Goal: Task Accomplishment & Management: Complete application form

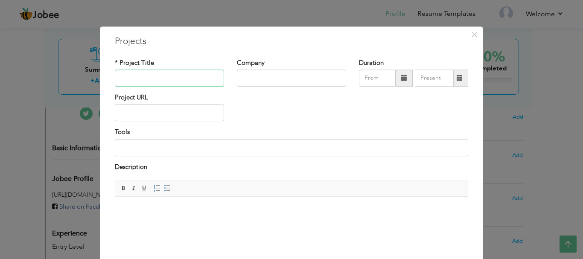
click at [181, 78] on input "text" at bounding box center [169, 78] width 109 height 17
paste input "ERC20 Token Development"
type input "ERC20 Token Development"
click at [258, 83] on input "text" at bounding box center [291, 78] width 109 height 17
click at [471, 38] on span "×" at bounding box center [474, 34] width 7 height 15
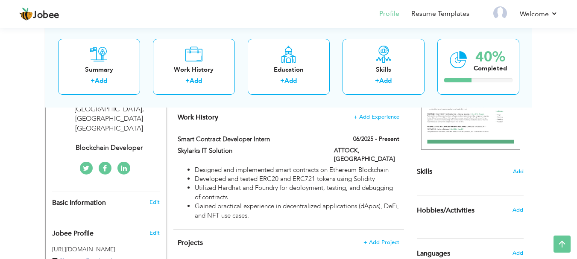
scroll to position [171, 0]
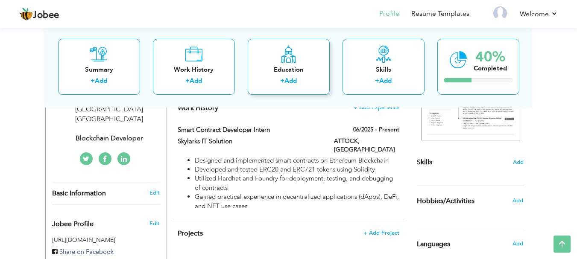
click at [287, 82] on link "Add" at bounding box center [290, 80] width 12 height 9
radio input "true"
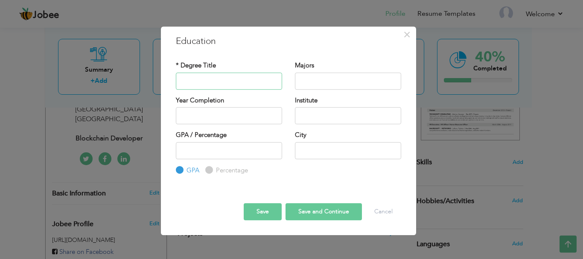
type input "b"
click at [242, 83] on input "text" at bounding box center [229, 81] width 106 height 17
click at [243, 82] on input "text" at bounding box center [229, 81] width 106 height 17
type input "Bachelors"
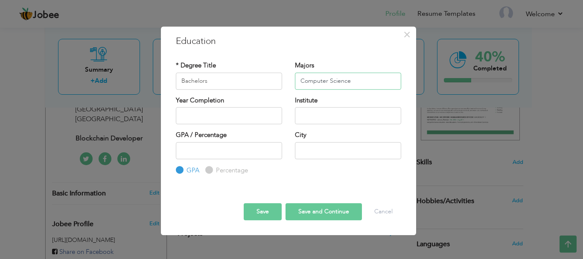
type input "Computer Science"
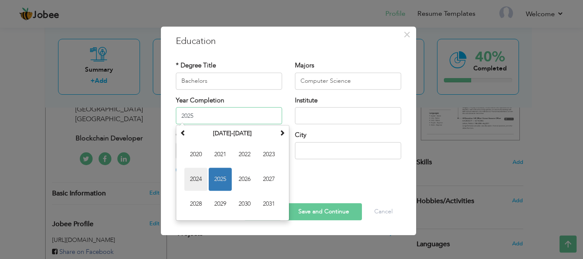
click at [196, 177] on span "2024" at bounding box center [195, 179] width 23 height 23
type input "2024"
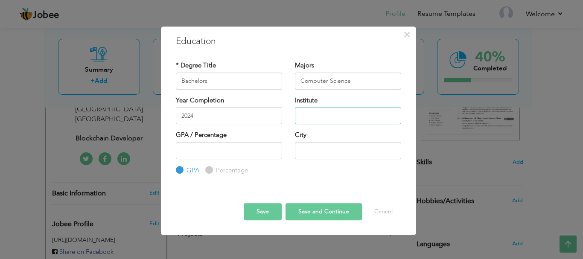
click at [308, 114] on input "text" at bounding box center [348, 115] width 106 height 17
type input "Virtual [GEOGRAPHIC_DATA]"
type input "3.01"
click at [214, 171] on label "Percentage" at bounding box center [231, 170] width 34 height 9
click at [210, 171] on input "Percentage" at bounding box center [208, 170] width 6 height 6
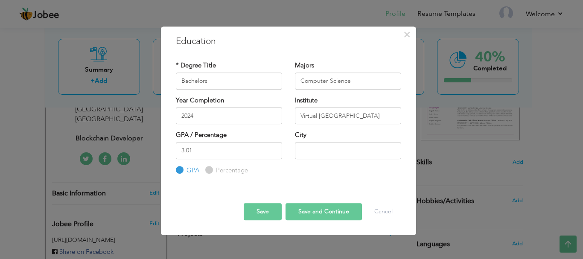
radio input "true"
click at [181, 169] on input "GPA" at bounding box center [179, 170] width 6 height 6
radio input "true"
click at [308, 148] on input "text" at bounding box center [348, 150] width 106 height 17
type input "i"
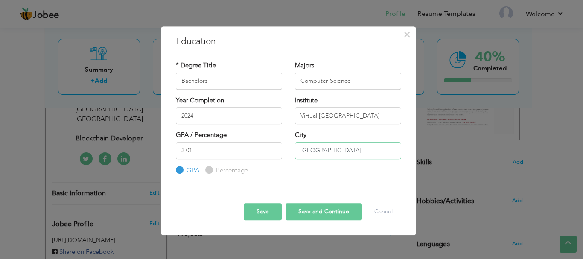
type input "[GEOGRAPHIC_DATA]"
click at [208, 169] on input "Percentage" at bounding box center [208, 170] width 6 height 6
radio input "true"
click at [179, 169] on input "GPA" at bounding box center [179, 170] width 6 height 6
radio input "true"
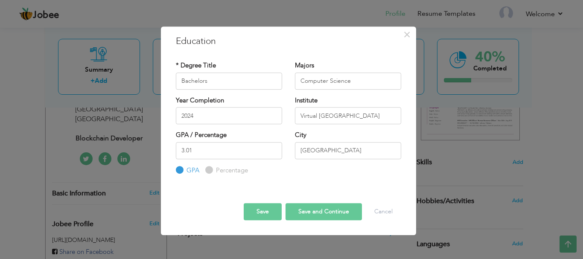
click at [312, 216] on button "Save and Continue" at bounding box center [324, 211] width 76 height 17
click at [403, 39] on span "×" at bounding box center [406, 34] width 7 height 15
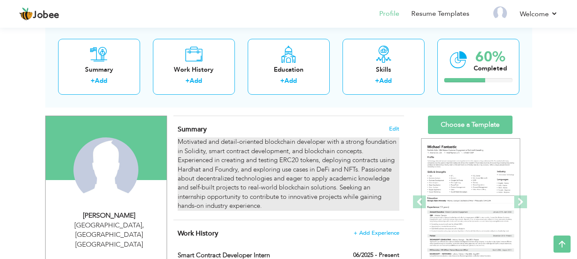
scroll to position [0, 0]
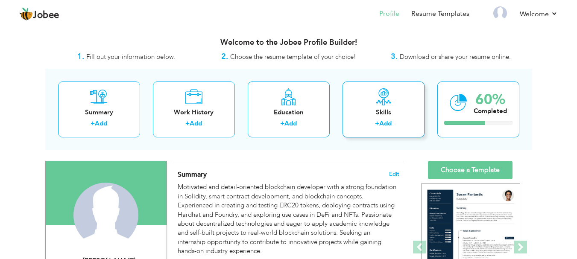
click at [382, 120] on link "Add" at bounding box center [385, 123] width 12 height 9
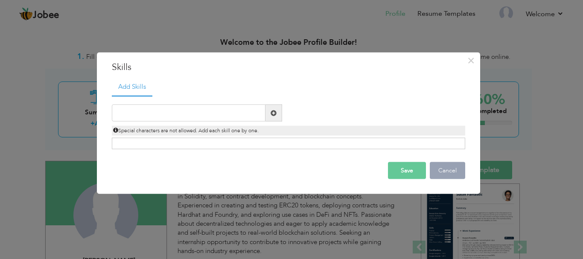
click at [441, 172] on button "Cancel" at bounding box center [447, 170] width 35 height 17
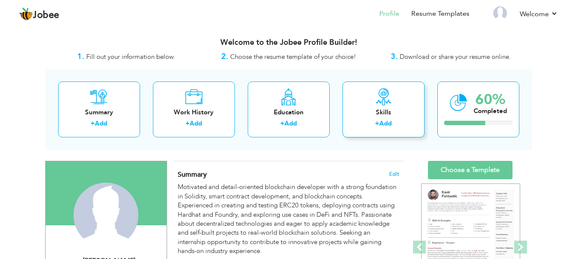
click at [377, 127] on label "+" at bounding box center [377, 123] width 4 height 9
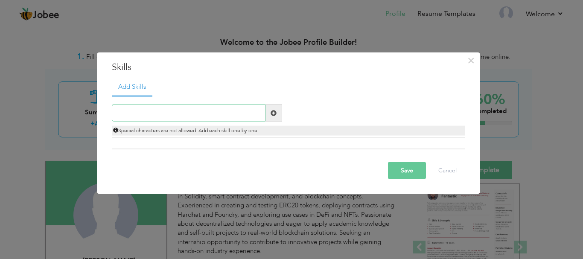
click at [202, 110] on input "text" at bounding box center [189, 113] width 154 height 17
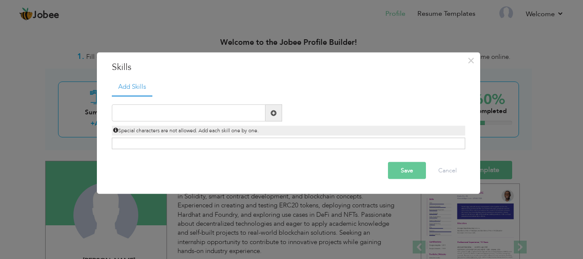
click at [272, 110] on span at bounding box center [274, 113] width 6 height 6
click at [204, 111] on input "text" at bounding box center [189, 113] width 154 height 17
click at [201, 138] on div "Click on , to mark skill as primary." at bounding box center [288, 144] width 353 height 12
click at [195, 142] on div "Click on , to mark skill as primary." at bounding box center [288, 144] width 353 height 12
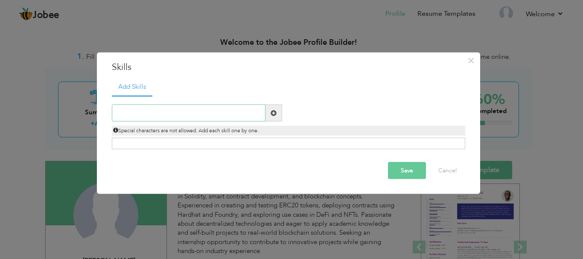
click at [200, 116] on input "text" at bounding box center [189, 113] width 154 height 17
click at [176, 86] on ul "Add Skills" at bounding box center [288, 87] width 353 height 18
click at [168, 116] on input "text" at bounding box center [189, 113] width 154 height 17
click at [166, 110] on input "text" at bounding box center [189, 113] width 154 height 17
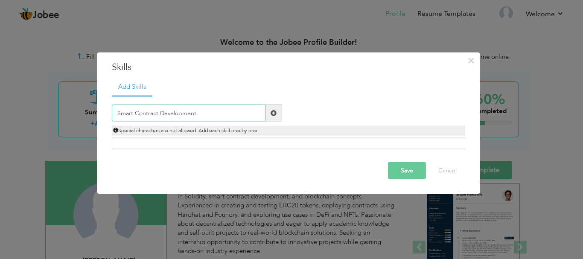
type input "Smart Contract Development"
click at [272, 115] on span at bounding box center [274, 113] width 6 height 6
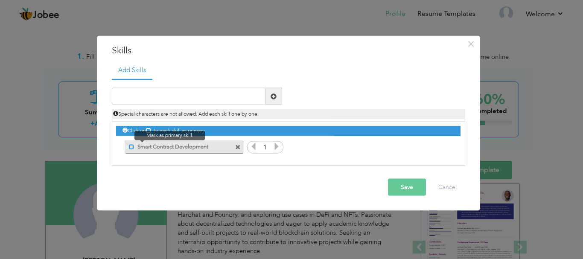
click at [134, 148] on span at bounding box center [132, 147] width 6 height 6
click at [135, 147] on span at bounding box center [134, 147] width 6 height 6
click at [132, 147] on span at bounding box center [132, 147] width 6 height 6
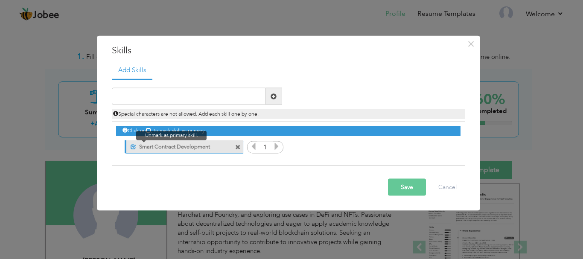
click at [133, 144] on span at bounding box center [134, 147] width 6 height 6
click at [277, 148] on icon at bounding box center [277, 147] width 8 height 8
click at [253, 148] on icon at bounding box center [254, 147] width 8 height 8
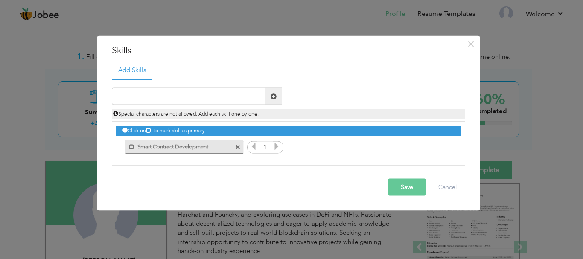
click at [253, 148] on icon at bounding box center [254, 147] width 8 height 8
click at [205, 103] on input "text" at bounding box center [189, 96] width 154 height 17
paste input "DeFi and NFTs"
type input "DeFi and NFTs"
click at [277, 97] on span at bounding box center [274, 96] width 17 height 17
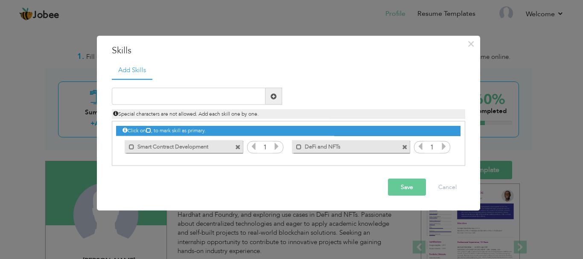
click at [150, 130] on icon at bounding box center [148, 130] width 5 height 5
click at [151, 97] on input "text" at bounding box center [189, 96] width 154 height 17
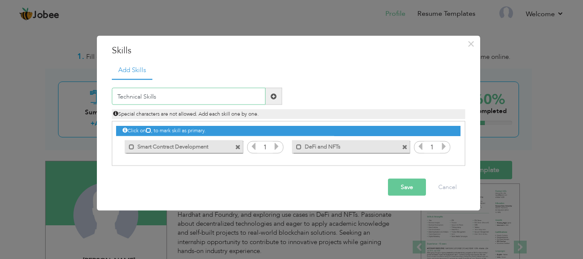
type input "Technical Skills"
click at [271, 101] on span at bounding box center [274, 96] width 17 height 17
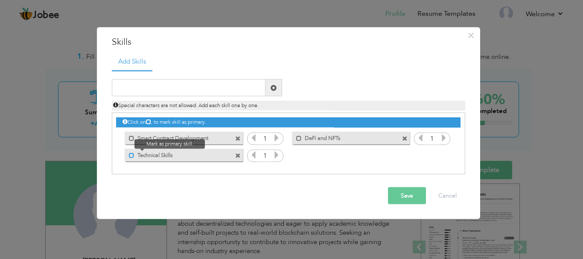
click at [133, 155] on span at bounding box center [132, 155] width 6 height 6
click at [275, 158] on icon at bounding box center [277, 155] width 8 height 8
click at [254, 158] on icon at bounding box center [254, 155] width 8 height 8
click at [177, 92] on input "text" at bounding box center [189, 87] width 154 height 17
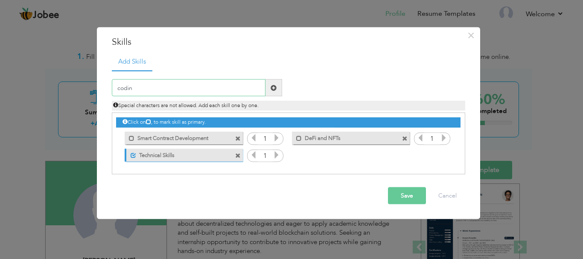
type input "coding"
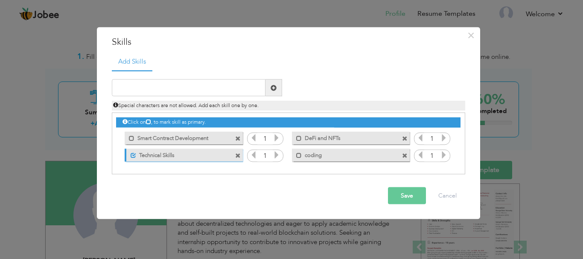
drag, startPoint x: 405, startPoint y: 154, endPoint x: 369, endPoint y: 156, distance: 35.9
click at [404, 154] on span at bounding box center [405, 156] width 6 height 6
click at [235, 154] on span at bounding box center [238, 156] width 6 height 6
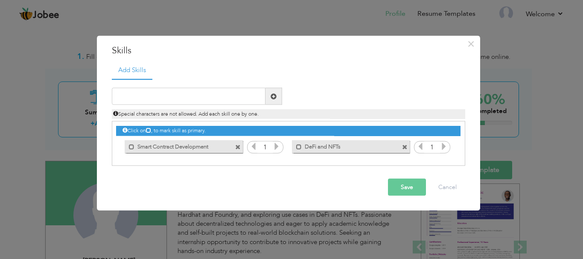
click at [174, 71] on ul "Add Skills" at bounding box center [288, 70] width 353 height 18
click at [228, 71] on ul "Add Skills" at bounding box center [288, 70] width 353 height 18
click at [202, 105] on div "Special characters are not allowed. Add each skill one by one." at bounding box center [288, 112] width 366 height 14
click at [192, 93] on input "text" at bounding box center [189, 96] width 154 height 17
paste input "Security Best Practices"
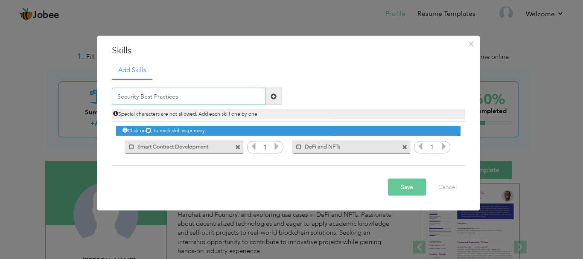
type input "Security Best Practices"
click at [276, 100] on span at bounding box center [274, 96] width 17 height 17
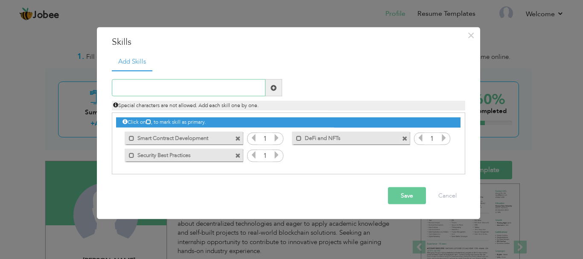
click at [184, 83] on input "text" at bounding box center [189, 87] width 154 height 17
paste input "Testing and Debugging"
type input "Testing and Debugging"
click at [271, 89] on span at bounding box center [274, 88] width 6 height 6
click at [403, 195] on button "Save" at bounding box center [407, 195] width 38 height 17
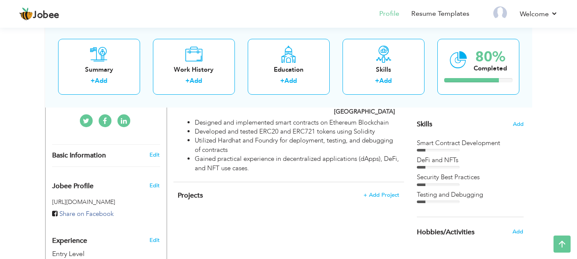
scroll to position [160, 0]
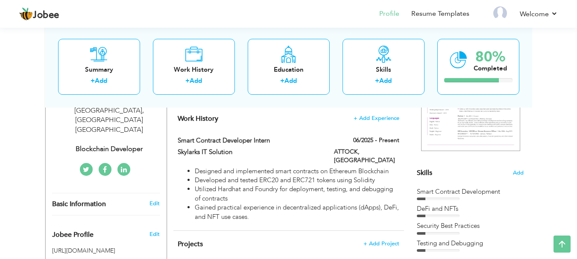
click at [429, 199] on div at bounding box center [438, 199] width 43 height 3
click at [446, 198] on div at bounding box center [438, 199] width 43 height 3
click at [462, 198] on div "Smart Contract Development" at bounding box center [470, 193] width 107 height 13
click at [472, 196] on div "Smart Contract Development" at bounding box center [470, 193] width 107 height 13
click at [489, 199] on div "Smart Contract Development" at bounding box center [470, 193] width 107 height 13
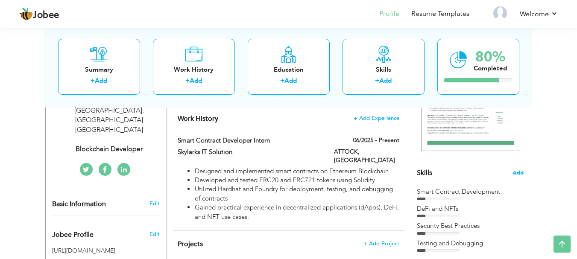
click at [515, 173] on span "Add" at bounding box center [517, 173] width 11 height 8
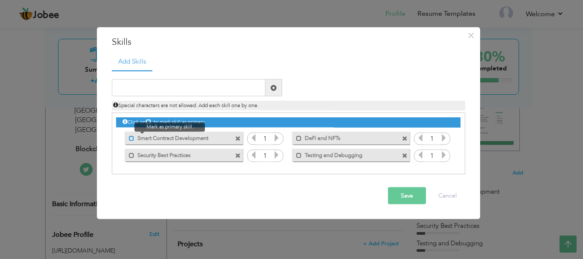
click at [132, 138] on span at bounding box center [132, 138] width 6 height 6
click at [398, 192] on button "Save" at bounding box center [407, 195] width 38 height 17
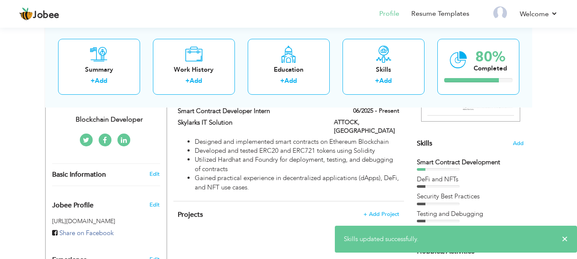
scroll to position [203, 0]
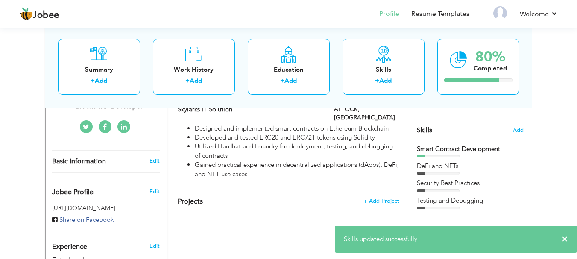
click at [429, 155] on div at bounding box center [438, 156] width 43 height 3
click at [441, 154] on div "Smart Contract Development" at bounding box center [470, 151] width 107 height 13
click at [457, 153] on div "Smart Contract Development" at bounding box center [470, 151] width 107 height 13
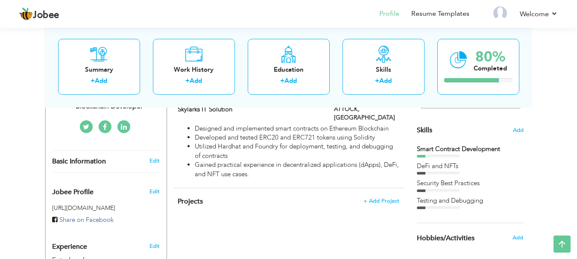
scroll to position [160, 0]
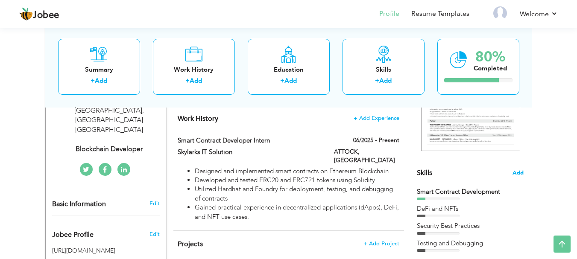
click at [516, 172] on span "Add" at bounding box center [517, 173] width 11 height 8
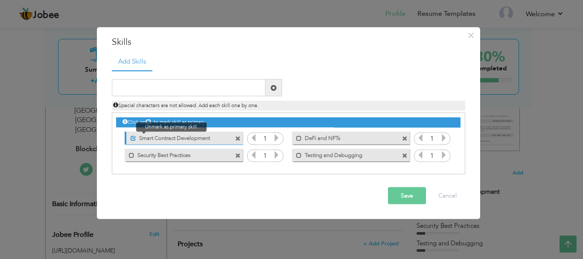
click at [134, 137] on span at bounding box center [134, 138] width 6 height 6
click at [420, 196] on button "Save" at bounding box center [407, 195] width 38 height 17
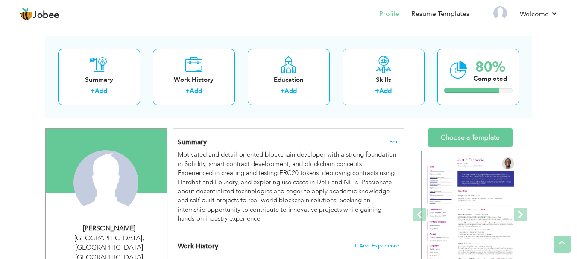
scroll to position [32, 0]
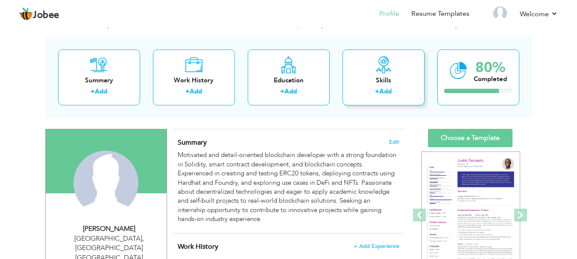
click at [390, 91] on link "Add" at bounding box center [385, 91] width 12 height 9
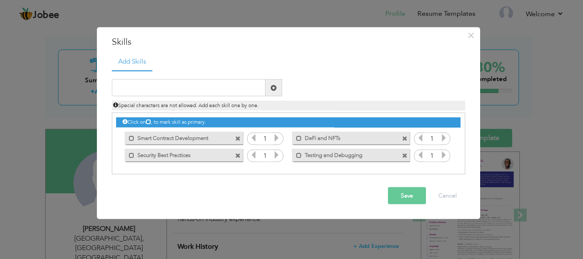
click at [356, 181] on div "Save Cancel" at bounding box center [288, 196] width 366 height 30
click at [123, 107] on span "Special characters are not allowed. Add each skill one by one." at bounding box center [186, 105] width 146 height 7
click at [181, 105] on span "Special characters are not allowed. Add each skill one by one." at bounding box center [186, 105] width 146 height 7
click at [170, 72] on div "Duplicate entry" at bounding box center [288, 122] width 353 height 105
click at [198, 56] on ul "Add Skills" at bounding box center [288, 62] width 353 height 18
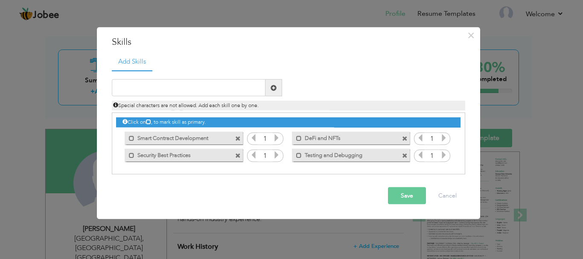
click at [199, 55] on ul "Add Skills" at bounding box center [288, 62] width 353 height 18
click at [467, 34] on span "×" at bounding box center [470, 34] width 7 height 15
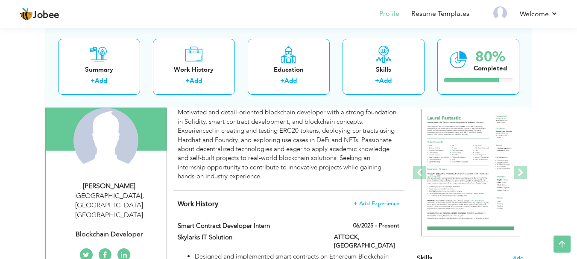
scroll to position [0, 0]
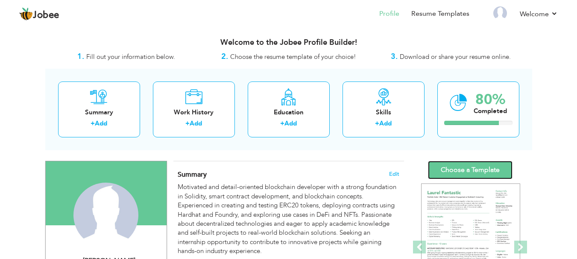
click at [470, 172] on link "Choose a Template" at bounding box center [470, 170] width 85 height 18
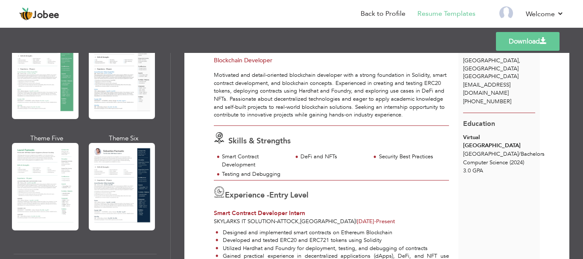
scroll to position [213, 0]
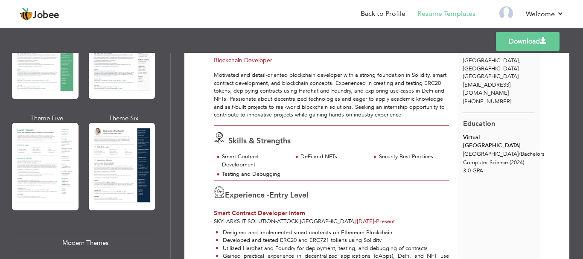
click at [50, 186] on div at bounding box center [45, 167] width 67 height 88
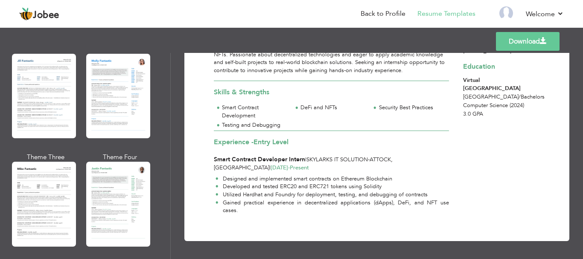
scroll to position [470, 0]
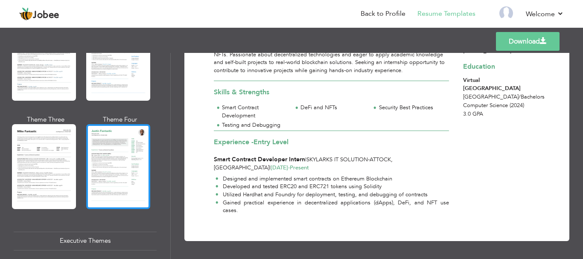
click at [112, 174] on div at bounding box center [118, 166] width 64 height 85
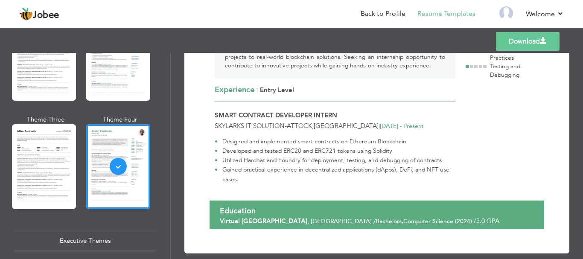
scroll to position [140, 0]
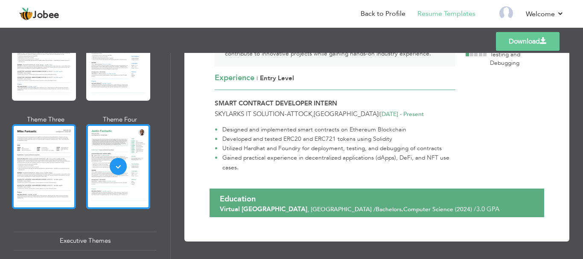
click at [59, 172] on div at bounding box center [44, 166] width 64 height 85
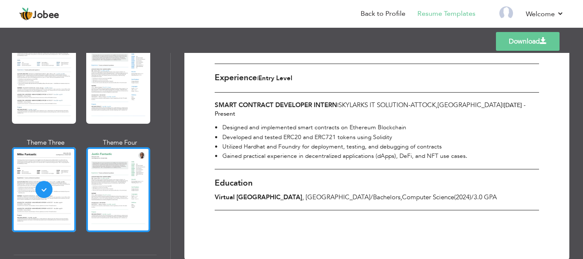
scroll to position [427, 0]
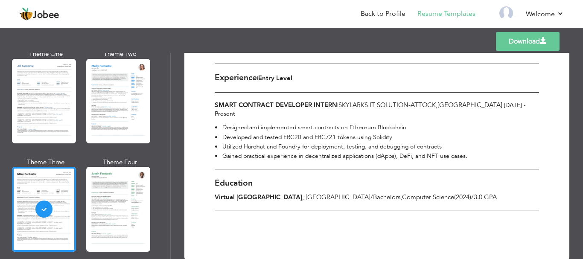
click at [117, 120] on div at bounding box center [118, 101] width 64 height 85
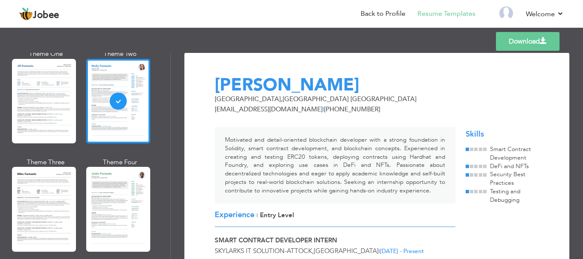
scroll to position [0, 0]
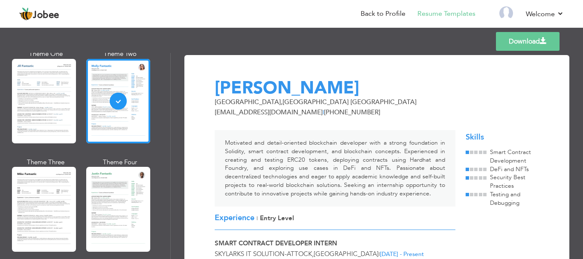
click at [35, 98] on div at bounding box center [44, 101] width 64 height 85
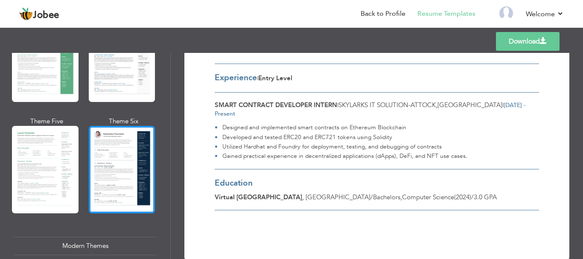
scroll to position [171, 0]
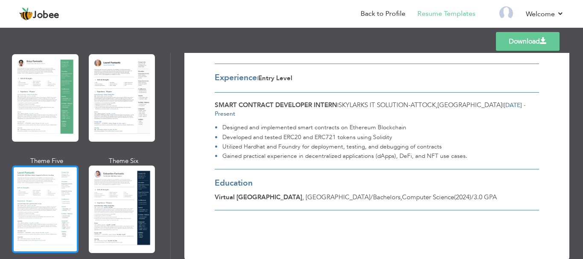
click at [39, 199] on div at bounding box center [45, 210] width 67 height 88
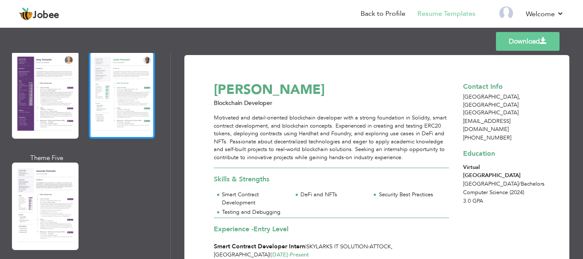
scroll to position [811, 0]
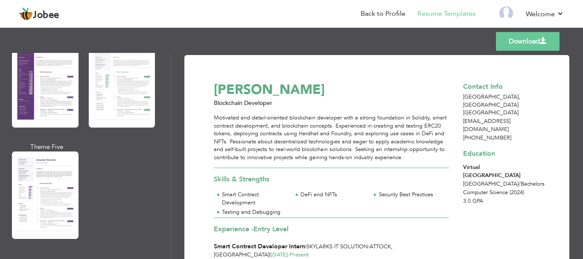
click at [44, 196] on div at bounding box center [45, 196] width 67 height 88
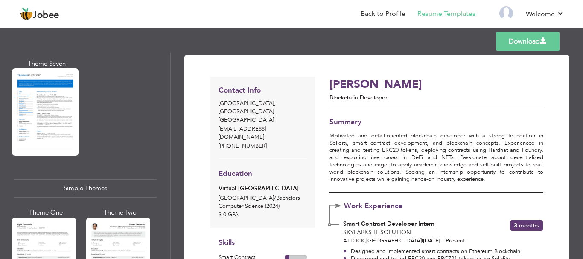
scroll to position [1363, 0]
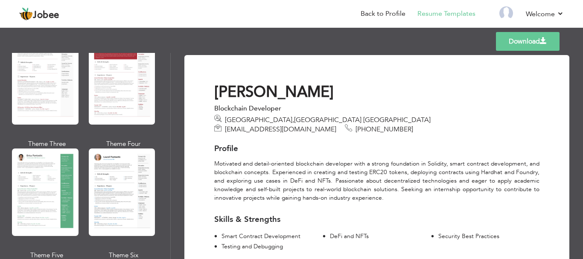
scroll to position [171, 0]
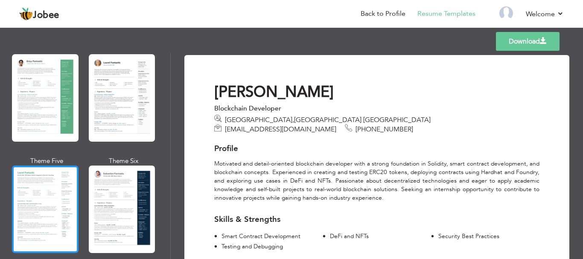
click at [63, 174] on div at bounding box center [45, 210] width 67 height 88
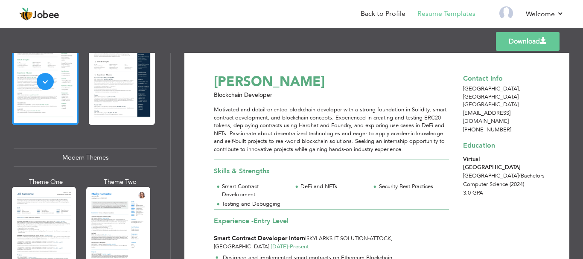
scroll to position [0, 0]
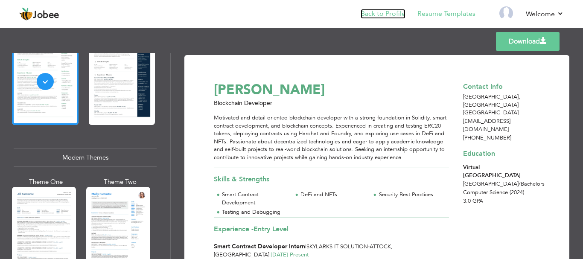
click at [385, 13] on link "Back to Profile" at bounding box center [383, 14] width 45 height 10
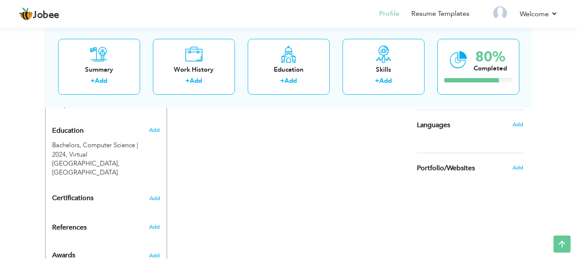
scroll to position [374, 0]
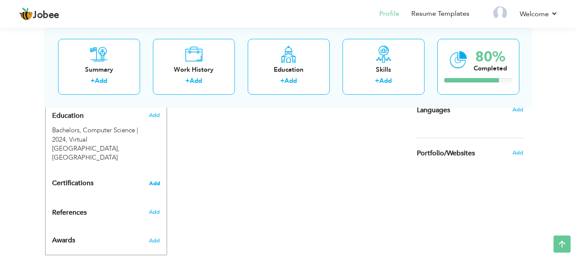
click at [156, 181] on span "Add" at bounding box center [154, 184] width 11 height 6
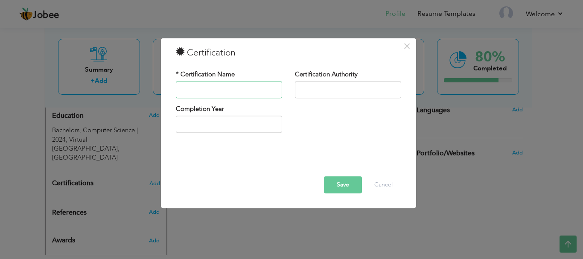
click at [214, 93] on input "text" at bounding box center [229, 89] width 106 height 17
paste input "NFT Blockchain PNY Training"
type input "NFT Blockchain PNY Training"
click at [324, 93] on input "text" at bounding box center [348, 89] width 106 height 17
click at [339, 90] on input "text" at bounding box center [348, 89] width 106 height 17
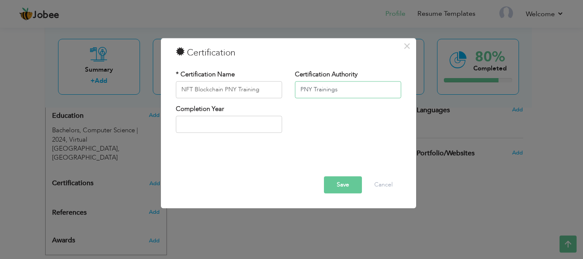
type input "PNY Trainings"
click at [229, 123] on input "2025" at bounding box center [229, 124] width 106 height 17
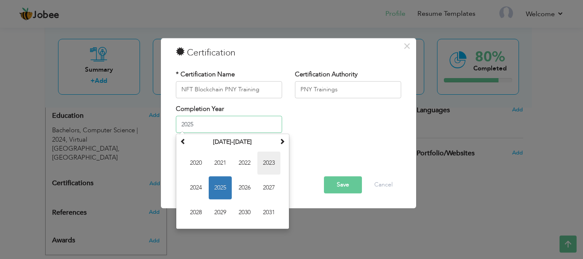
click at [266, 163] on span "2023" at bounding box center [268, 163] width 23 height 23
type input "2023"
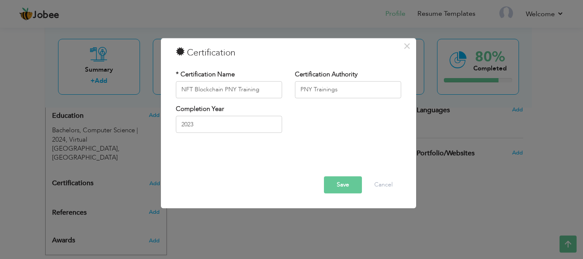
click at [341, 185] on button "Save" at bounding box center [343, 184] width 38 height 17
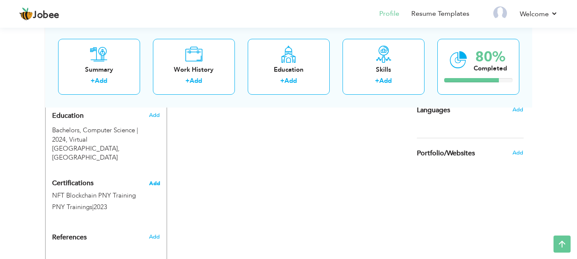
click at [152, 181] on span "Add" at bounding box center [154, 184] width 11 height 6
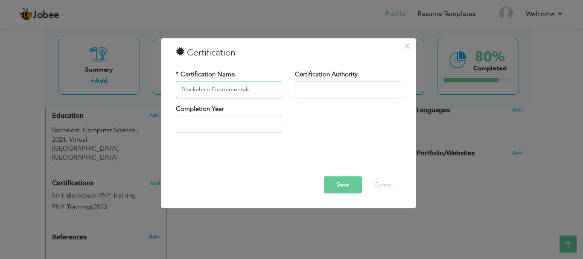
type input "Blockchain Fundamentals"
paste input "Blockchain101"
click at [329, 85] on input "Blockchain101" at bounding box center [348, 89] width 106 height 17
type input "Blockchains101"
click at [251, 121] on input "text" at bounding box center [229, 124] width 106 height 17
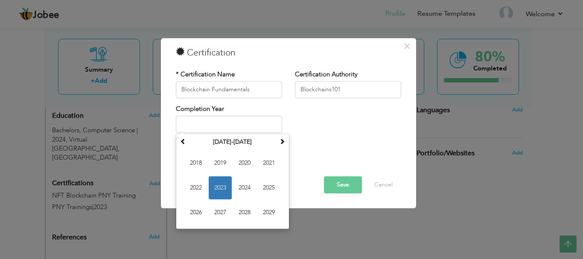
click at [351, 135] on div "Completion Year September 2023 Su Mo Tu We Th Fr Sa 27 28 29 30 31 1 2 3 4 5 6 …" at bounding box center [288, 122] width 238 height 35
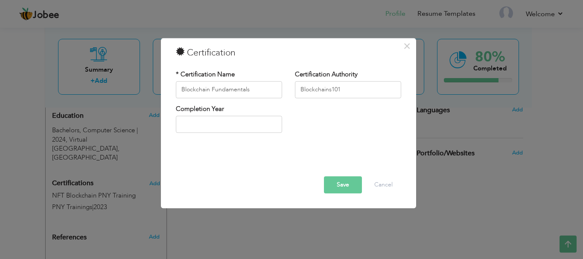
click at [333, 182] on button "Save" at bounding box center [343, 184] width 38 height 17
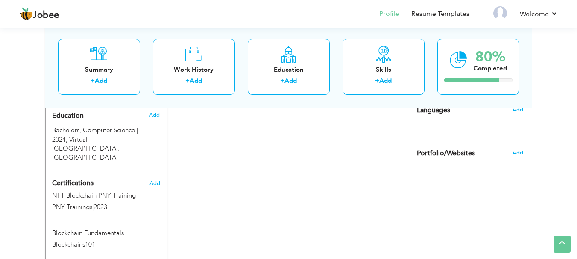
scroll to position [416, 0]
